Goal: Task Accomplishment & Management: Use online tool/utility

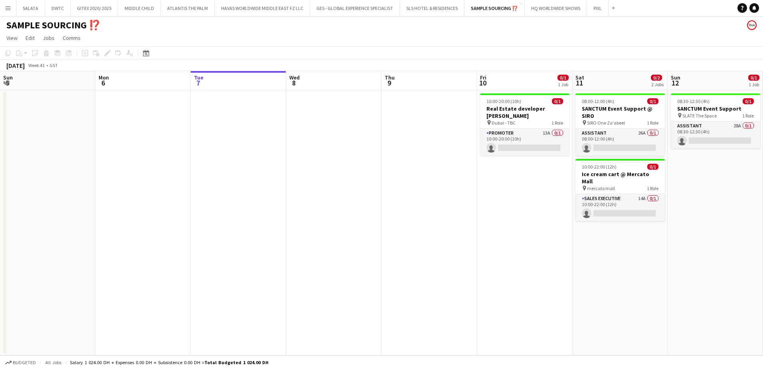
scroll to position [0, 228]
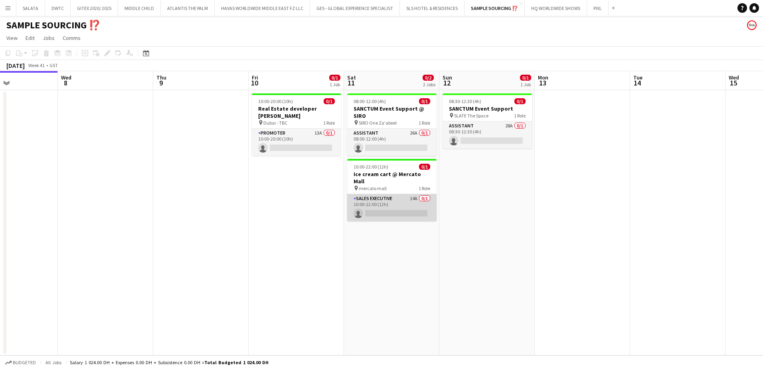
click at [404, 197] on app-card-role "Sales Executive 14A 0/1 10:00-22:00 (12h) single-neutral-actions" at bounding box center [391, 207] width 89 height 27
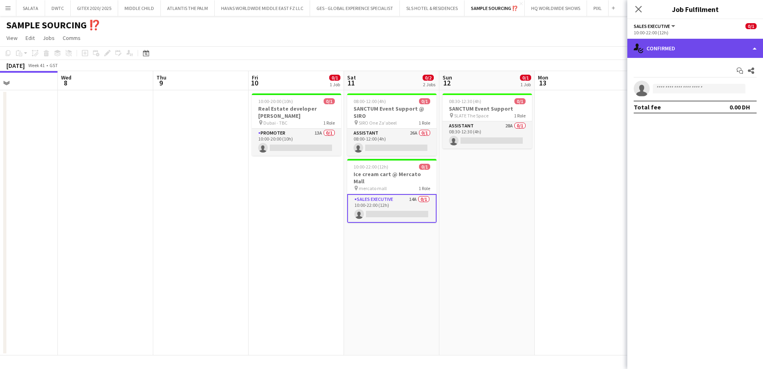
click at [673, 49] on div "single-neutral-actions-check-2 Confirmed" at bounding box center [695, 48] width 136 height 19
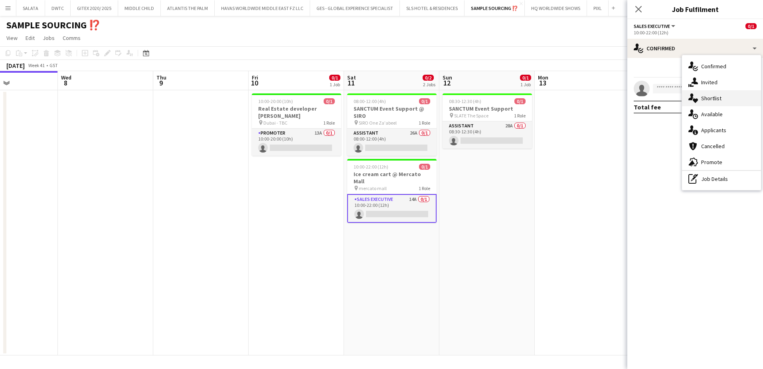
click at [710, 101] on span "Shortlist" at bounding box center [711, 98] width 20 height 7
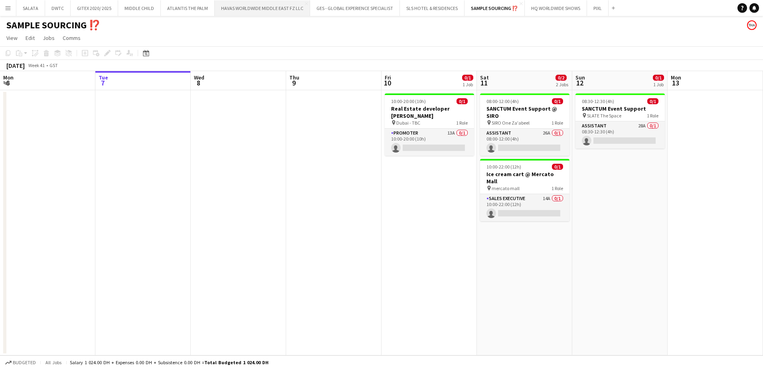
click at [266, 10] on button "HAVAS WORLDWIDE MIDDLE EAST FZ LLC Close" at bounding box center [262, 8] width 95 height 16
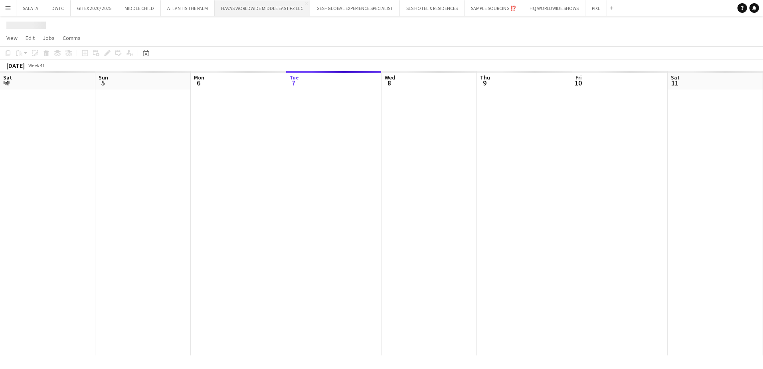
scroll to position [0, 191]
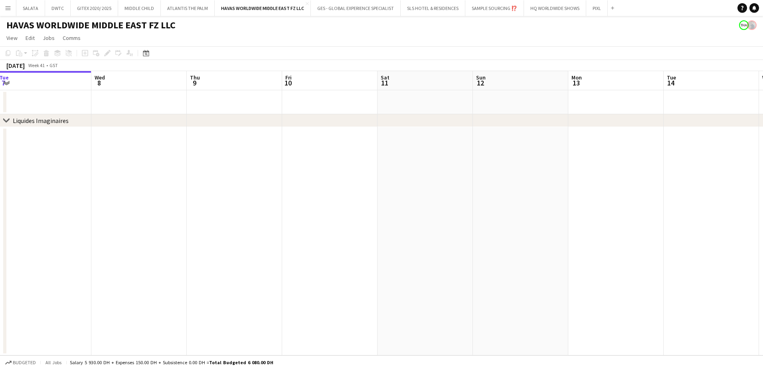
drag, startPoint x: 692, startPoint y: 221, endPoint x: 427, endPoint y: 248, distance: 266.2
click at [375, 248] on app-calendar-viewport "Sat 4 Sun 5 Mon 6 Tue 7 Wed 8 Thu 9 Fri 10 Sat 11 Sun 12 Mon 13 Tue 14 Wed 15 T…" at bounding box center [381, 213] width 763 height 284
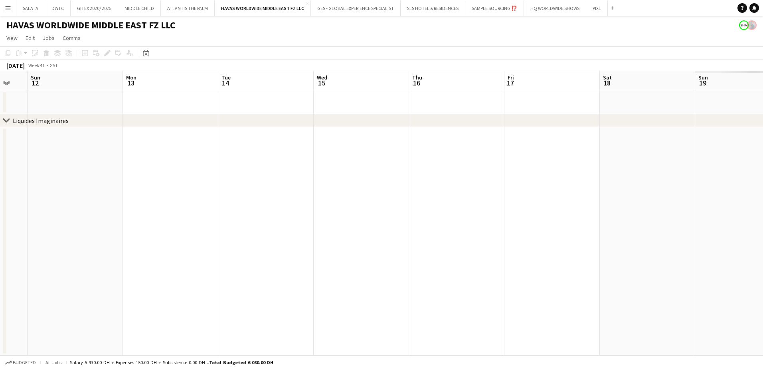
drag, startPoint x: 566, startPoint y: 247, endPoint x: 391, endPoint y: 247, distance: 174.7
click at [391, 247] on app-calendar-viewport "Wed 8 Thu 9 Fri 10 Sat 11 Sun 12 Mon 13 Tue 14 Wed 15 Thu 16 Fri 17 Sat 18 Sun …" at bounding box center [381, 213] width 763 height 284
click at [377, 264] on app-calendar-viewport "Thu 9 Fri 10 Sat 11 Sun 12 Mon 13 Tue 14 Wed 15 Thu 16 Fri 17 Sat 18 Sun 19 Mon…" at bounding box center [381, 213] width 763 height 284
click at [419, 266] on app-calendar-viewport "Sun 12 Mon 13 Tue 14 Wed 15 Thu 16 Fri 17 Sat 18 Sun 19 Mon 20 Tue 21 Wed 22 Th…" at bounding box center [381, 213] width 763 height 284
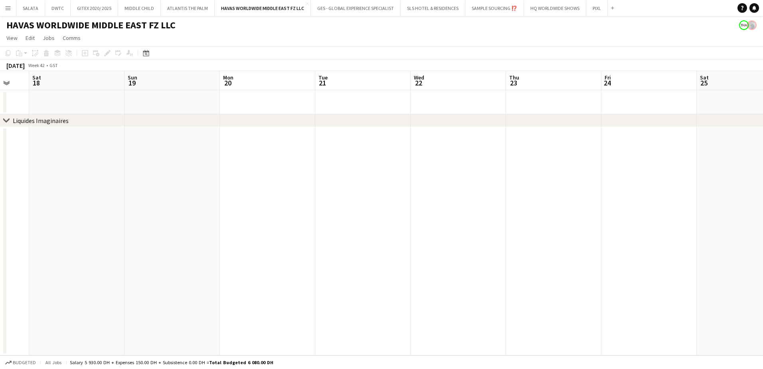
drag, startPoint x: 400, startPoint y: 266, endPoint x: 582, endPoint y: 258, distance: 181.7
click at [582, 258] on app-calendar-viewport "Thu 16 Fri 17 Sat 18 Sun 19 Mon 20 Tue 21 Wed 22 Thu 23 Fri 24 Sat 25 Sun 26 Mo…" at bounding box center [381, 213] width 763 height 284
click at [537, 12] on button "HQ WORLDWIDE SHOWS Close" at bounding box center [555, 8] width 62 height 16
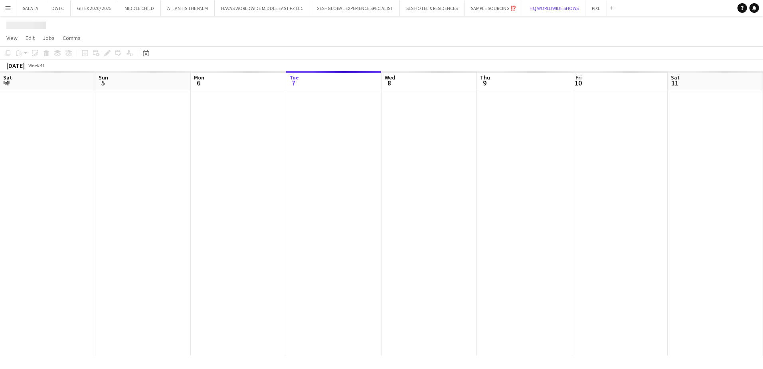
scroll to position [0, 191]
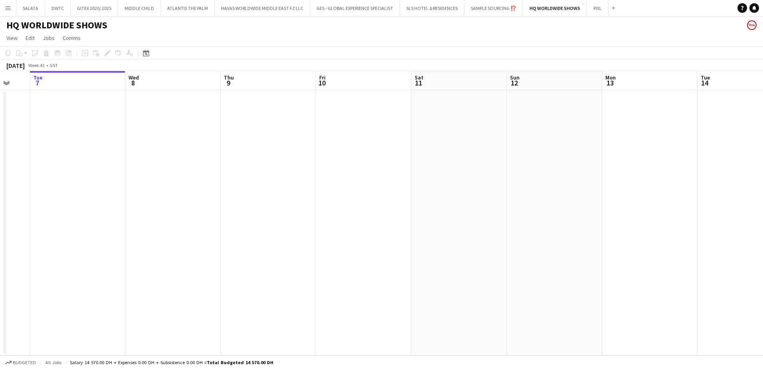
drag, startPoint x: 622, startPoint y: 193, endPoint x: 367, endPoint y: 193, distance: 255.3
click at [363, 192] on app-calendar-viewport "Sat 4 Sun 5 Mon 6 Tue 7 Wed 8 Thu 9 Fri 10 Sat 11 Sun 12 Mon 13 Tue 14 Wed 15 T…" at bounding box center [381, 213] width 763 height 284
click at [325, 221] on app-calendar-viewport "Mon 6 Tue 7 Wed 8 Thu 9 Fri 10 Sat 11 Sun 12 Mon 13 Tue 14 Wed 15 Thu 16 Fri 17…" at bounding box center [381, 213] width 763 height 284
drag, startPoint x: 449, startPoint y: 248, endPoint x: 414, endPoint y: 248, distance: 34.3
click at [299, 248] on app-calendar-viewport "Thu 9 Fri 10 Sat 11 Sun 12 Mon 13 Tue 14 Wed 15 Thu 16 Fri 17 Sat 18 Sun 19 Mon…" at bounding box center [381, 213] width 763 height 284
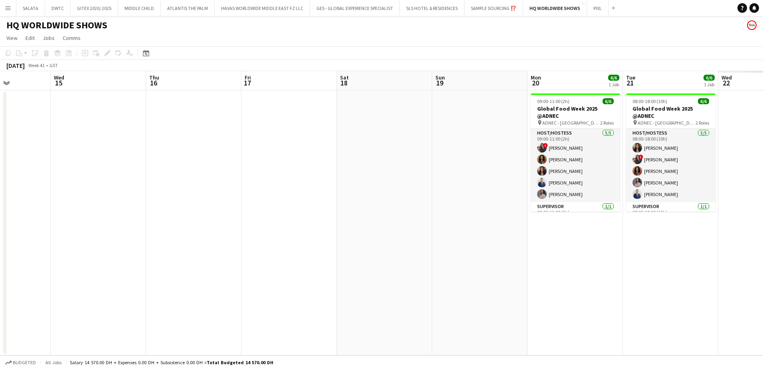
scroll to position [0, 236]
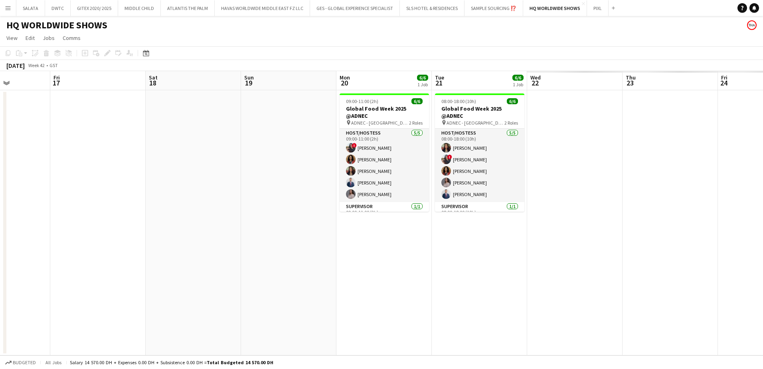
drag, startPoint x: 415, startPoint y: 251, endPoint x: 402, endPoint y: 250, distance: 12.8
click at [402, 250] on app-calendar-viewport "Tue 14 Wed 15 Thu 16 Fri 17 Sat 18 Sun 19 Mon 20 6/6 1 Job Tue 21 6/6 1 Job Wed…" at bounding box center [381, 213] width 763 height 284
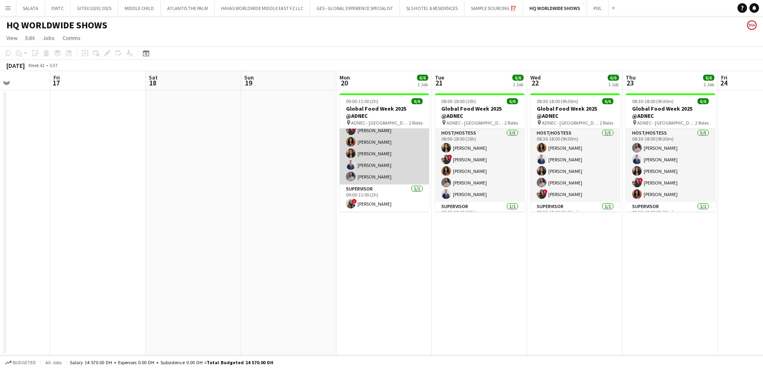
scroll to position [0, 0]
